Goal: Register for event/course

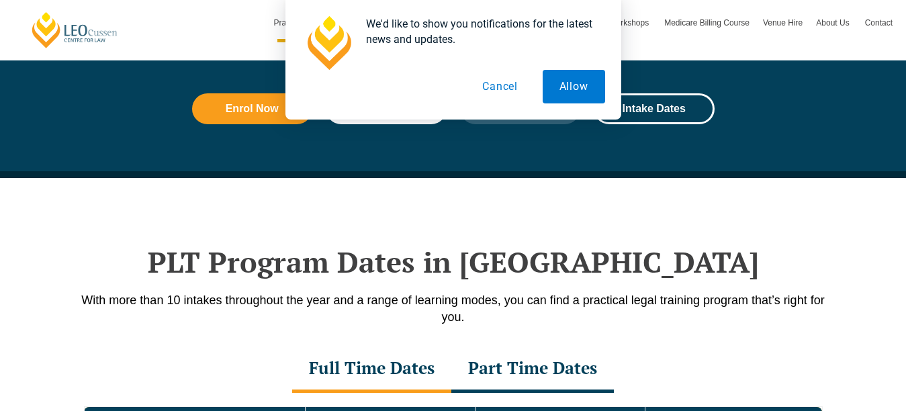
scroll to position [1667, 0]
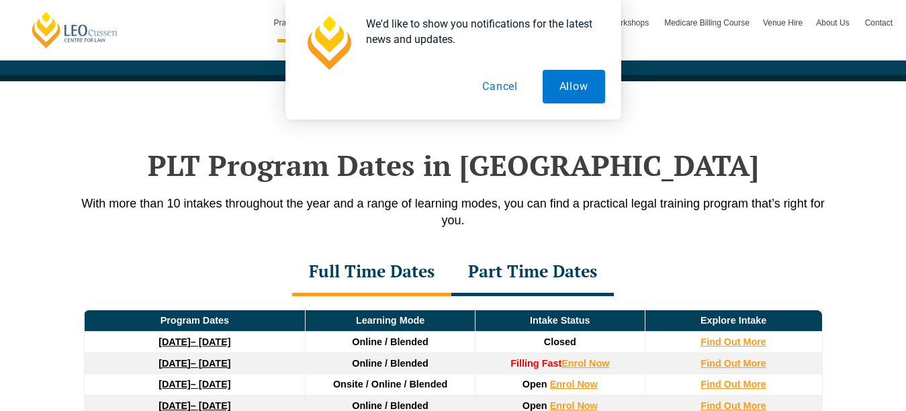
click at [571, 88] on button "Allow" at bounding box center [573, 87] width 62 height 34
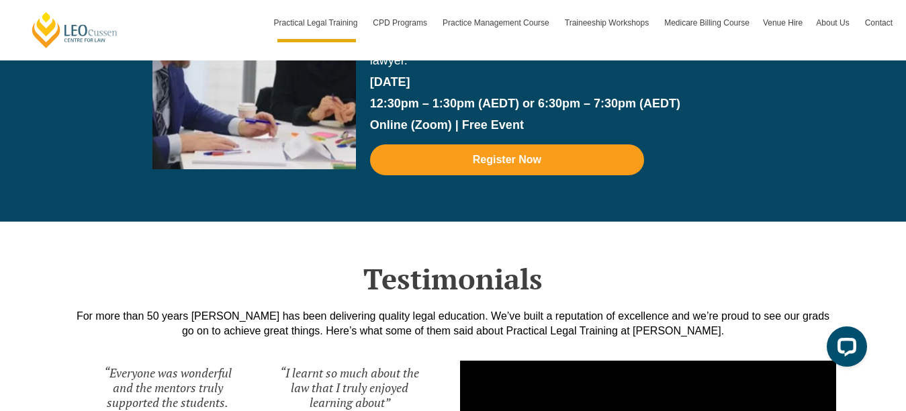
scroll to position [3038, 0]
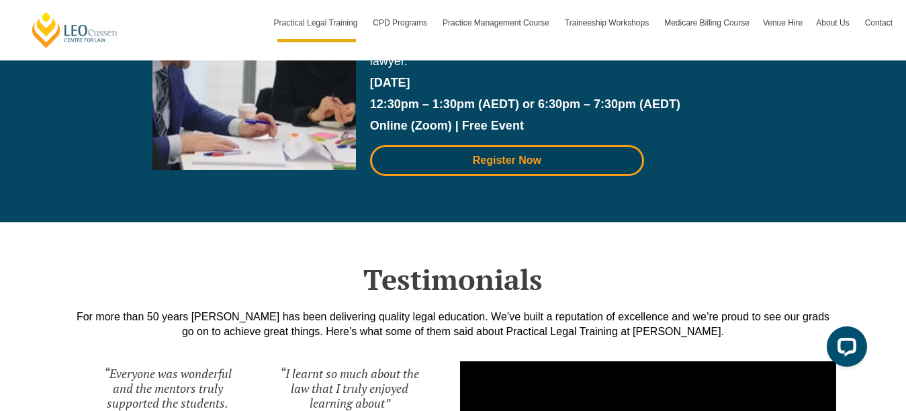
click at [468, 165] on span "Register Now" at bounding box center [507, 160] width 238 height 11
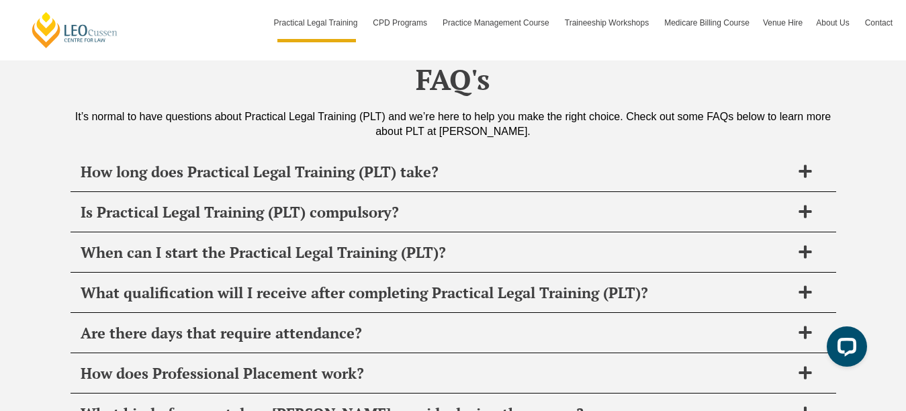
scroll to position [6428, 0]
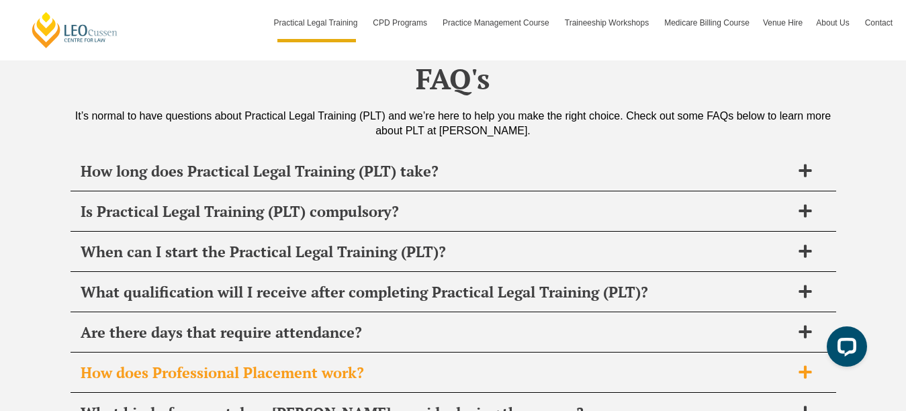
click at [314, 363] on h2 "How does Professional Placement work?" at bounding box center [436, 372] width 710 height 19
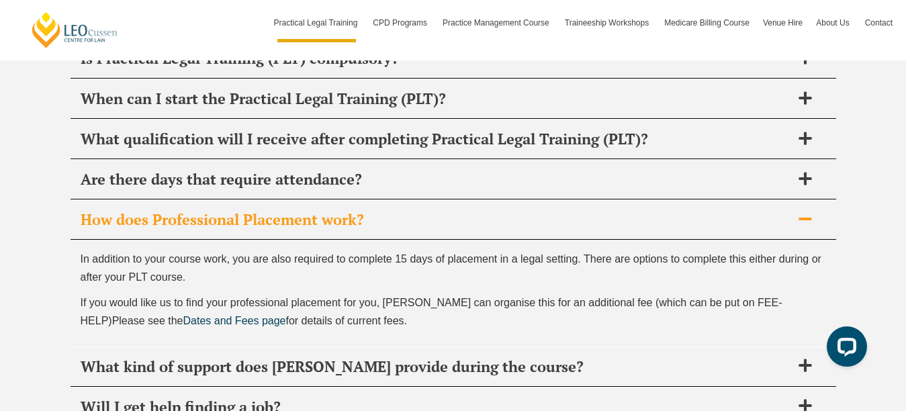
scroll to position [6579, 0]
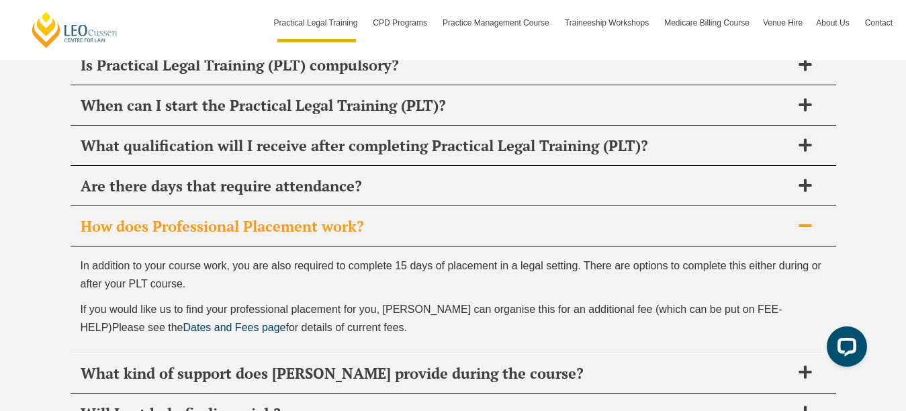
click at [314, 364] on h2 "What kind of support does [PERSON_NAME] provide during the course?" at bounding box center [436, 373] width 710 height 19
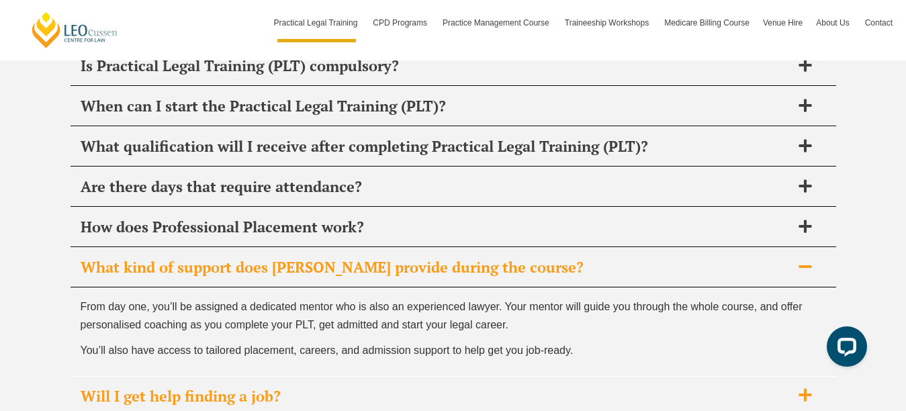
click at [258, 387] on h2 "Will I get help finding a job?" at bounding box center [436, 396] width 710 height 19
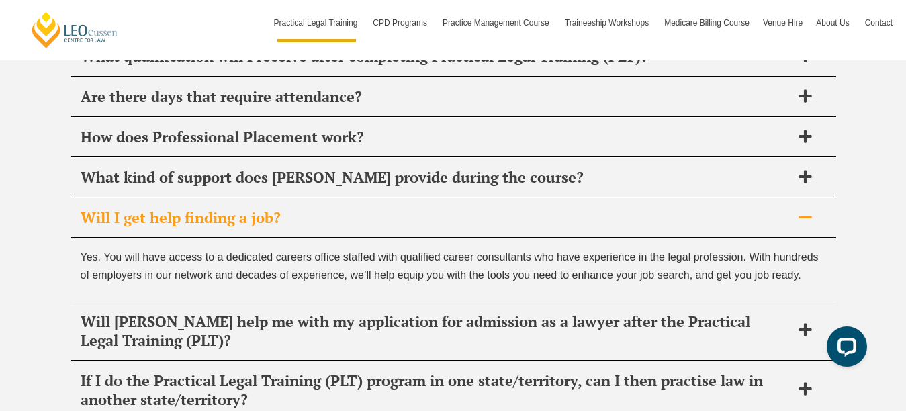
scroll to position [6668, 0]
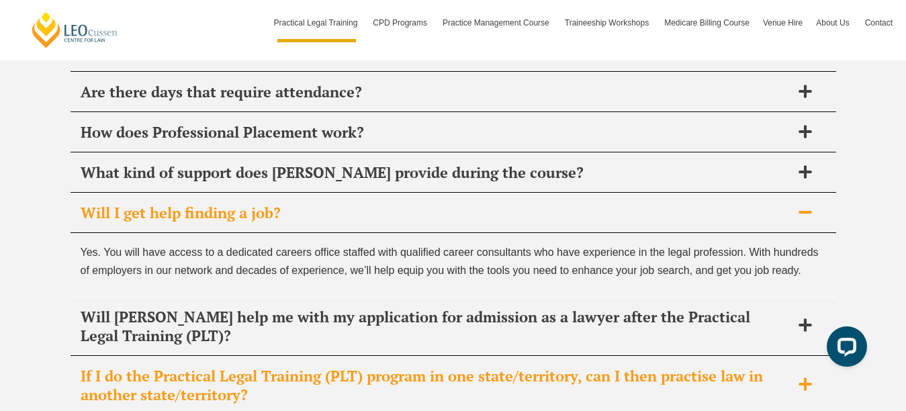
click at [240, 367] on h2 "If I do the Practical Legal Training (PLT) program in one state/territory, can …" at bounding box center [436, 386] width 710 height 38
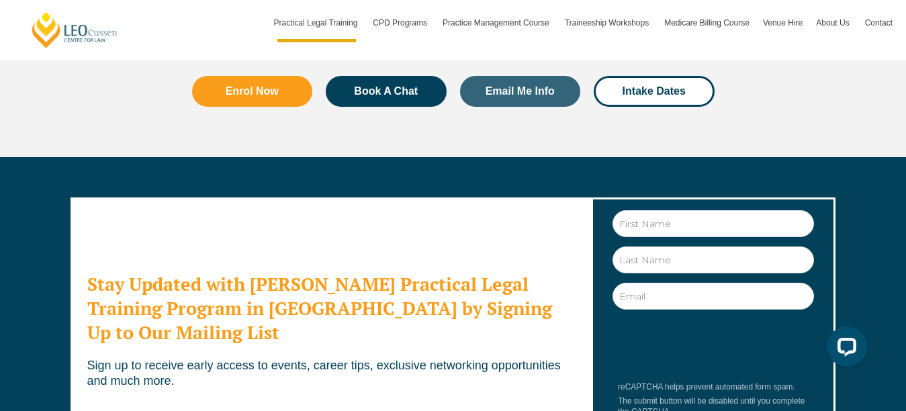
scroll to position [7362, 0]
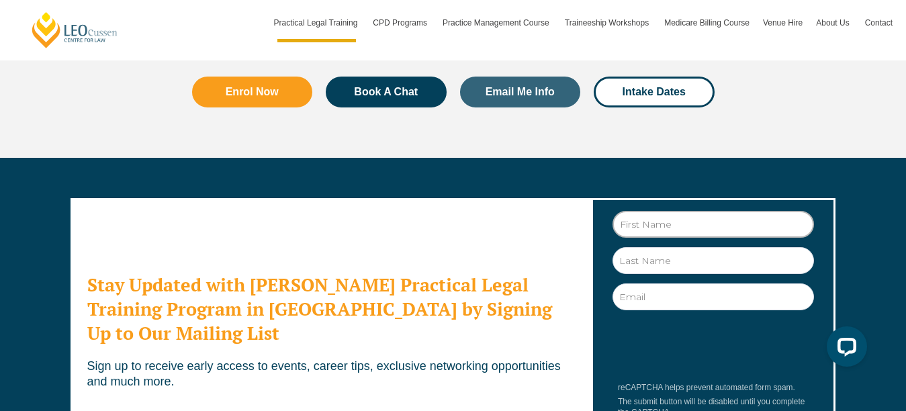
click at [640, 211] on input "First Name" at bounding box center [712, 224] width 201 height 27
type input "[PERSON_NAME]"
type input "[EMAIL_ADDRESS][DOMAIN_NAME]"
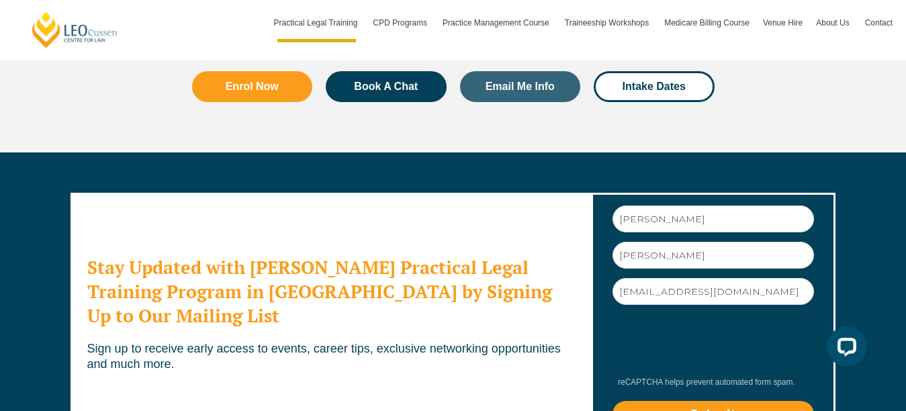
click at [636, 401] on input "Submit" at bounding box center [712, 414] width 201 height 27
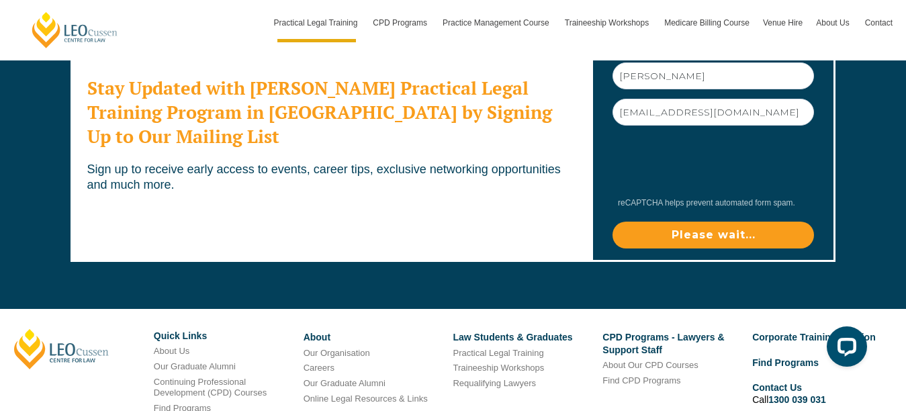
scroll to position [7552, 0]
